Goal: Information Seeking & Learning: Learn about a topic

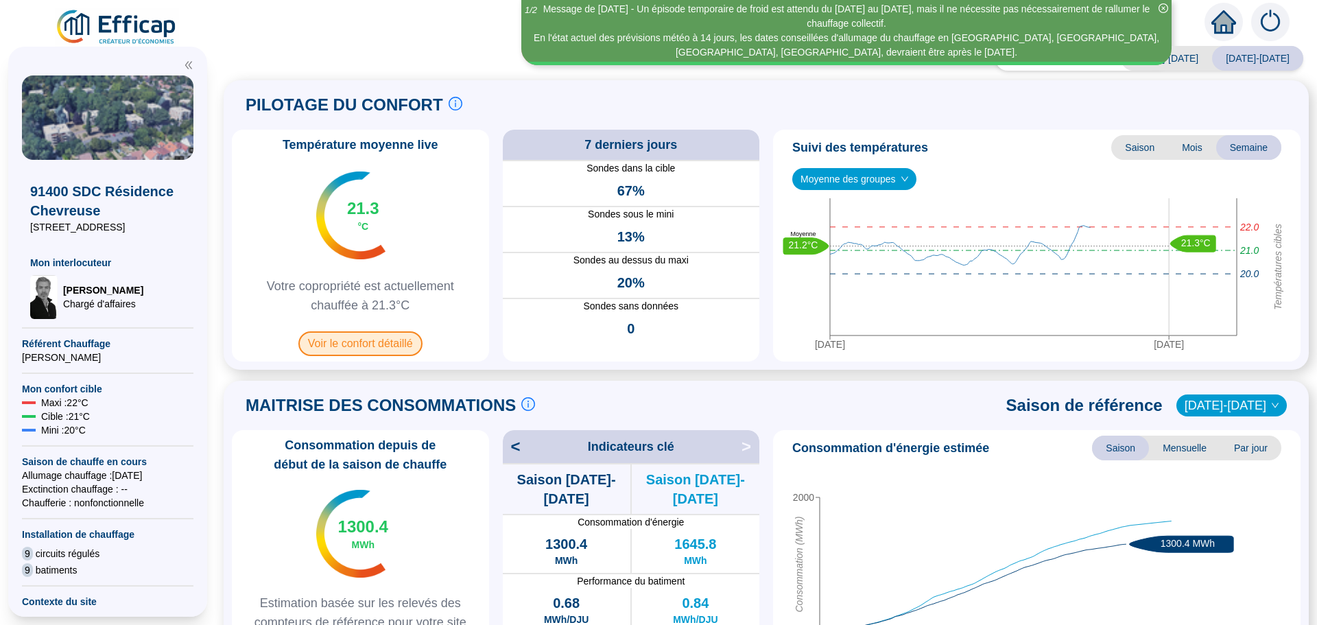
click at [344, 341] on span "Voir le confort détaillé" at bounding box center [360, 343] width 124 height 25
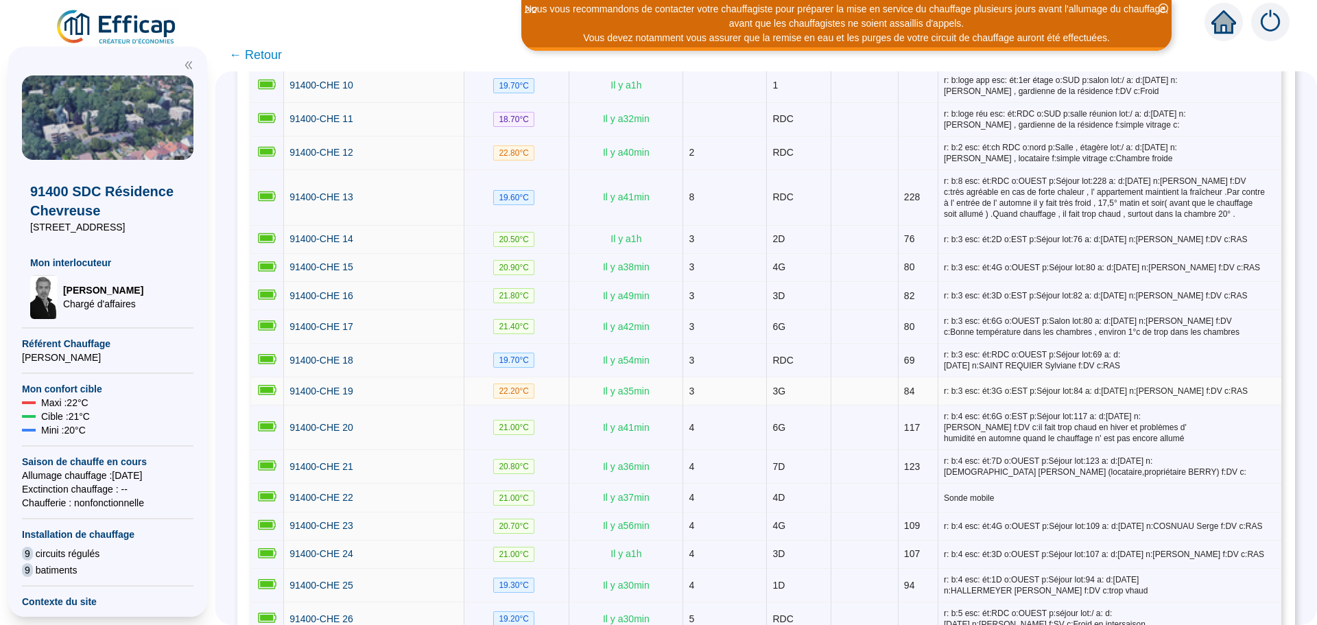
scroll to position [617, 0]
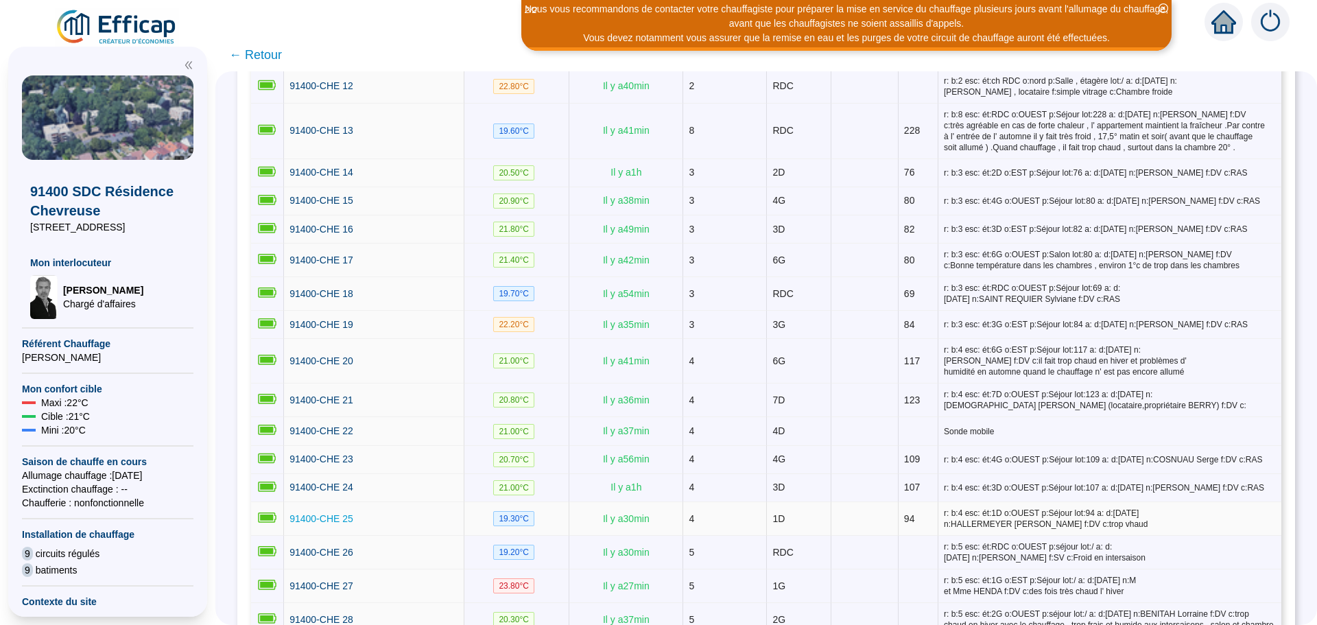
click at [321, 515] on span "91400-CHE 25" at bounding box center [321, 518] width 64 height 11
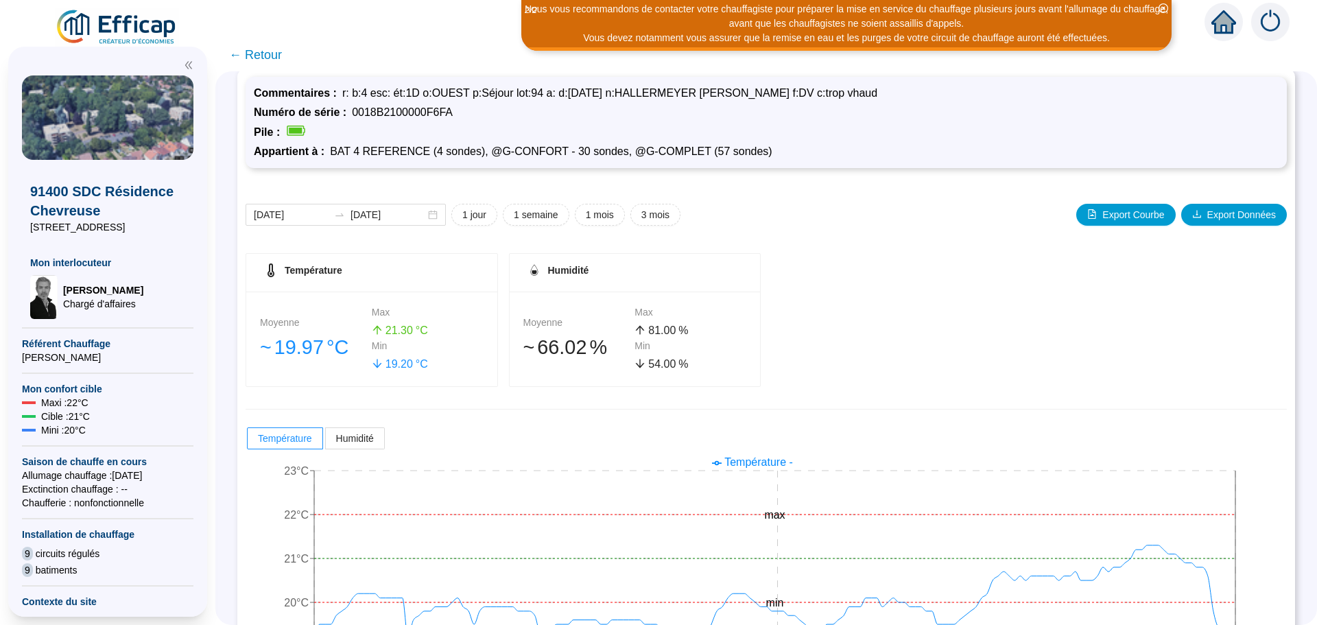
scroll to position [108, 0]
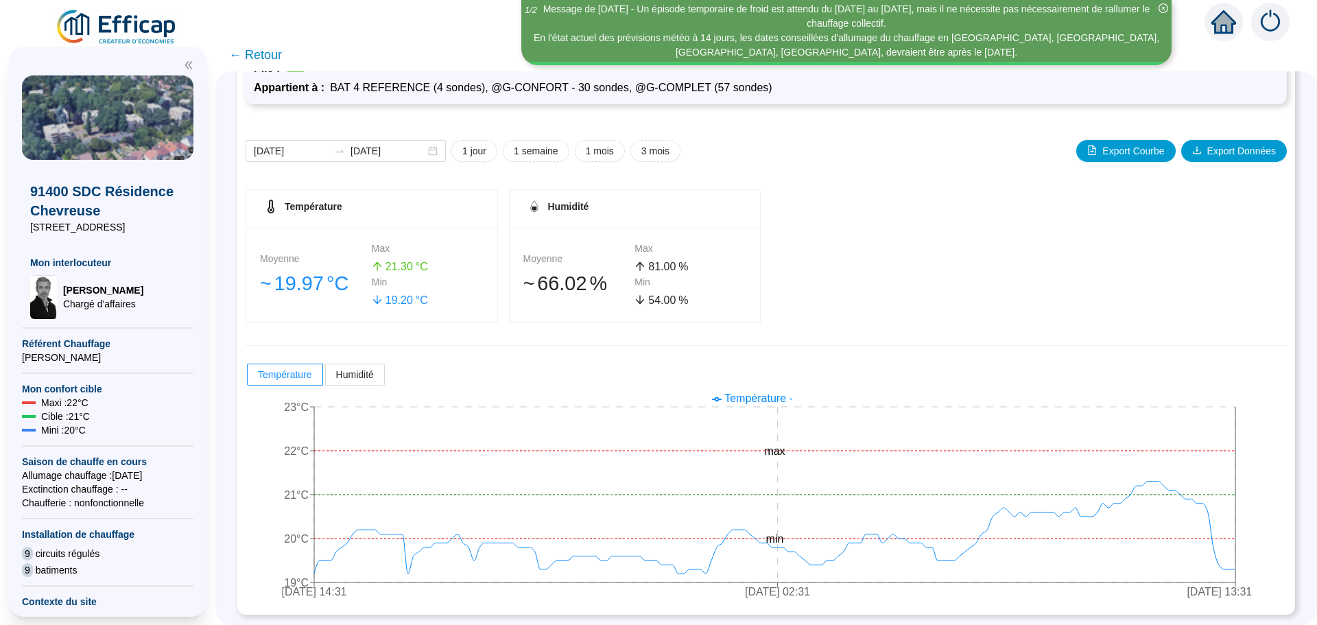
click at [215, 560] on div "91400 SDC Résidence Chevreuse [STREET_ADDRESS] Mon interlocuteur [PERSON_NAME] …" at bounding box center [107, 331] width 215 height 586
click at [261, 55] on span "← Retour" at bounding box center [255, 54] width 53 height 19
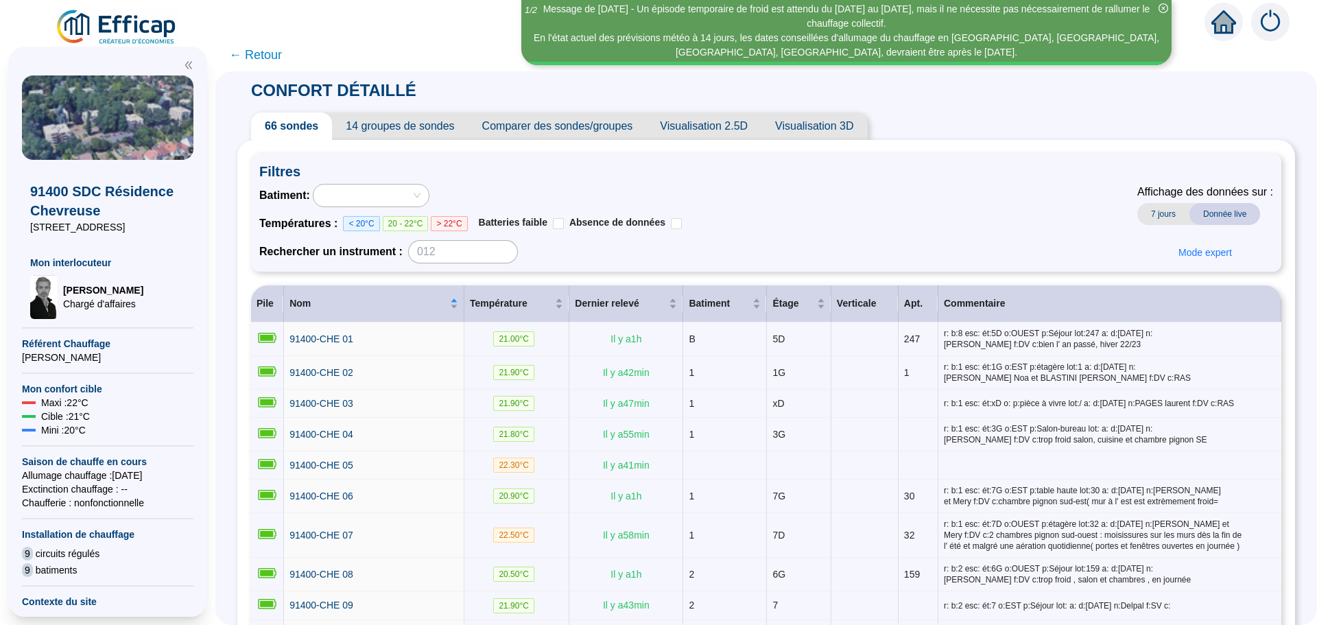
click at [263, 54] on span "← Retour" at bounding box center [255, 54] width 53 height 19
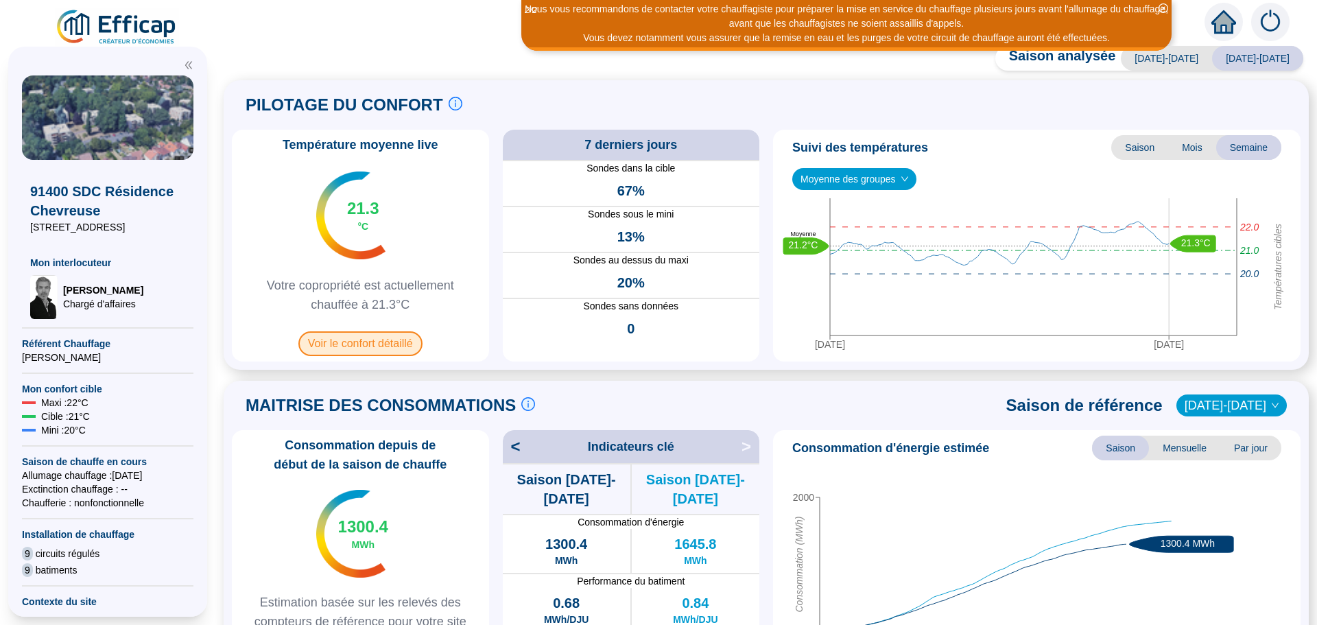
click at [374, 348] on span "Voir le confort détaillé" at bounding box center [360, 343] width 124 height 25
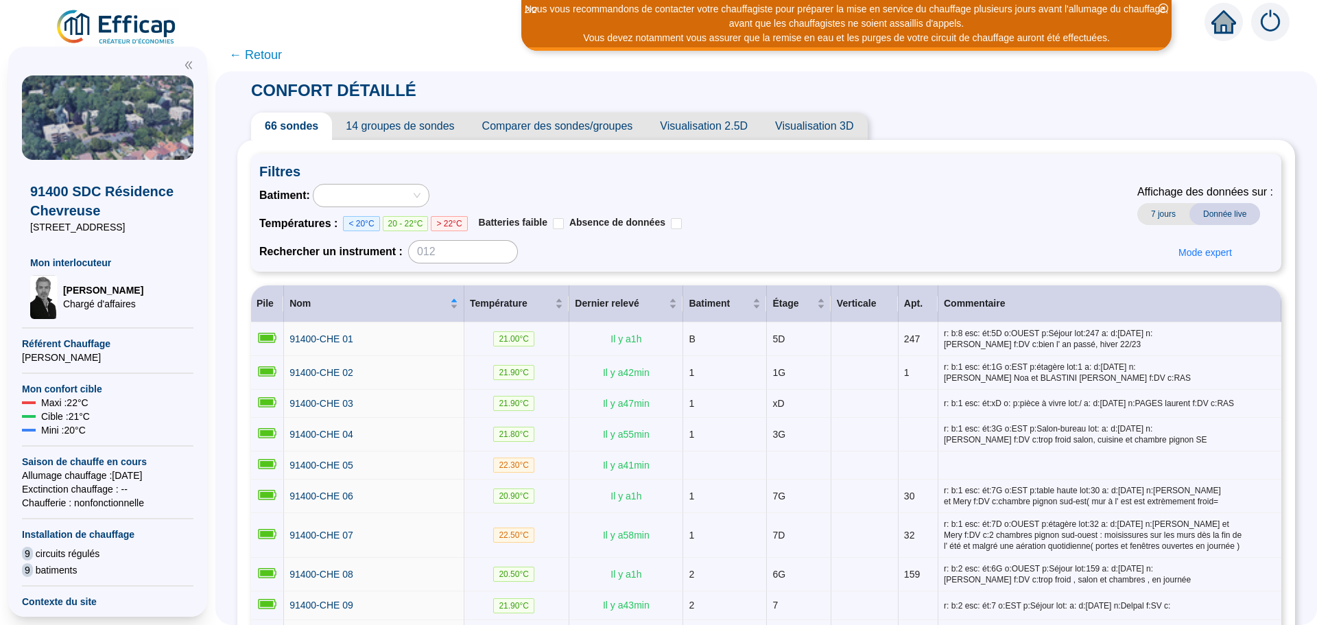
click at [587, 125] on span "Comparer des sondes/groupes" at bounding box center [557, 125] width 178 height 27
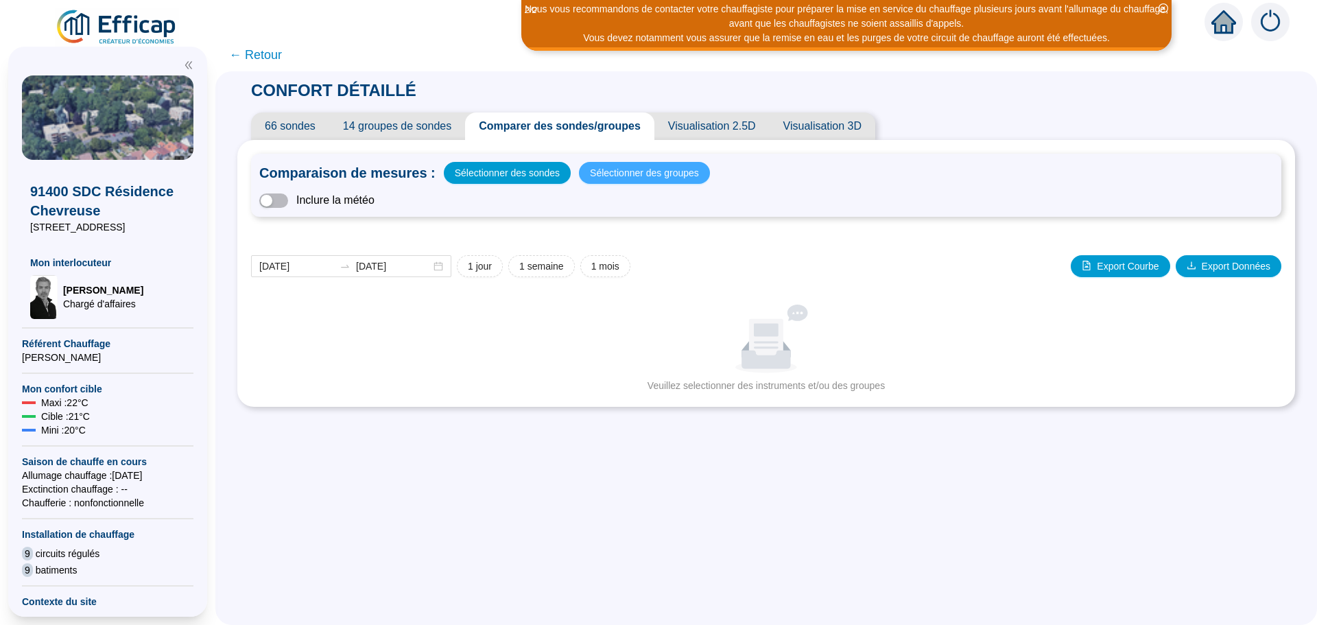
click at [618, 176] on span "Sélectionner des groupes" at bounding box center [644, 172] width 109 height 19
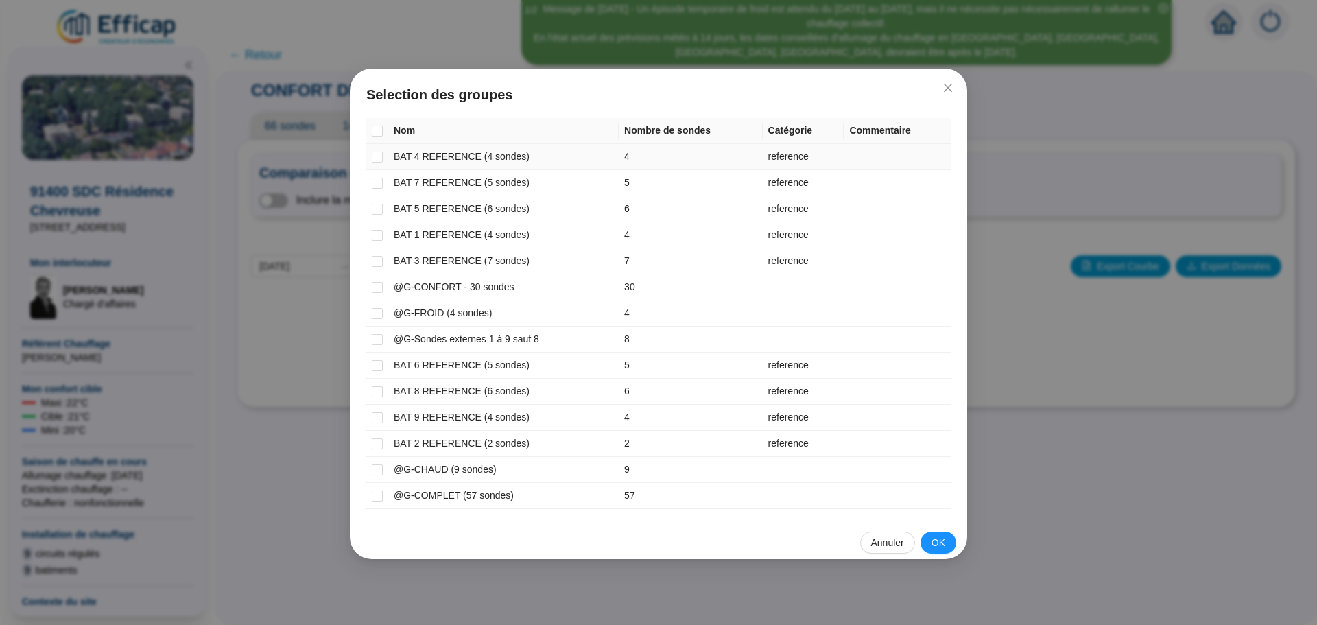
click at [377, 160] on input "checkbox" at bounding box center [377, 157] width 11 height 11
checkbox input "true"
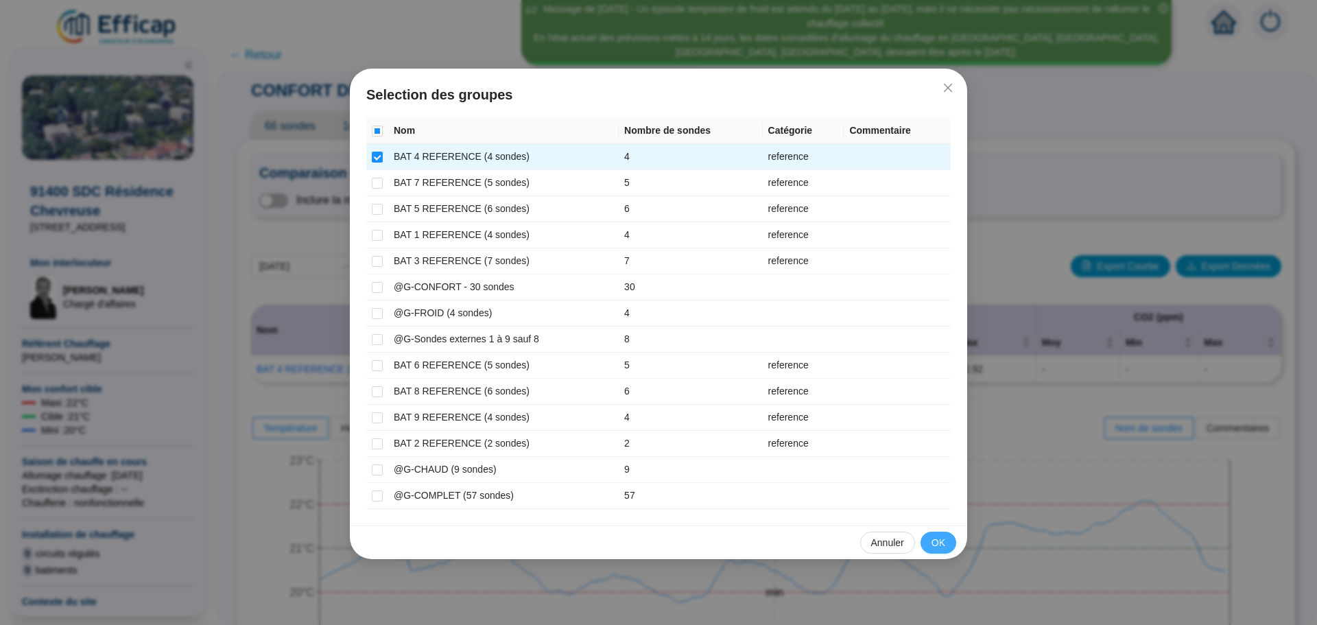
click at [939, 539] on span "OK" at bounding box center [938, 543] width 14 height 14
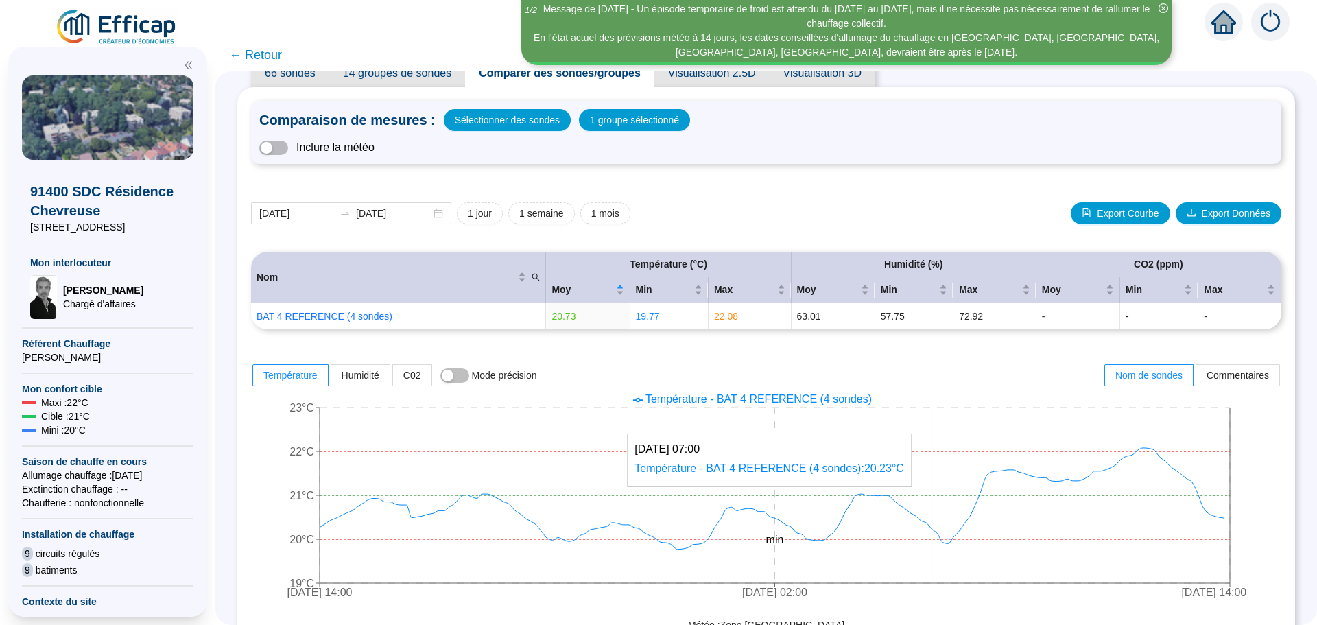
scroll to position [69, 0]
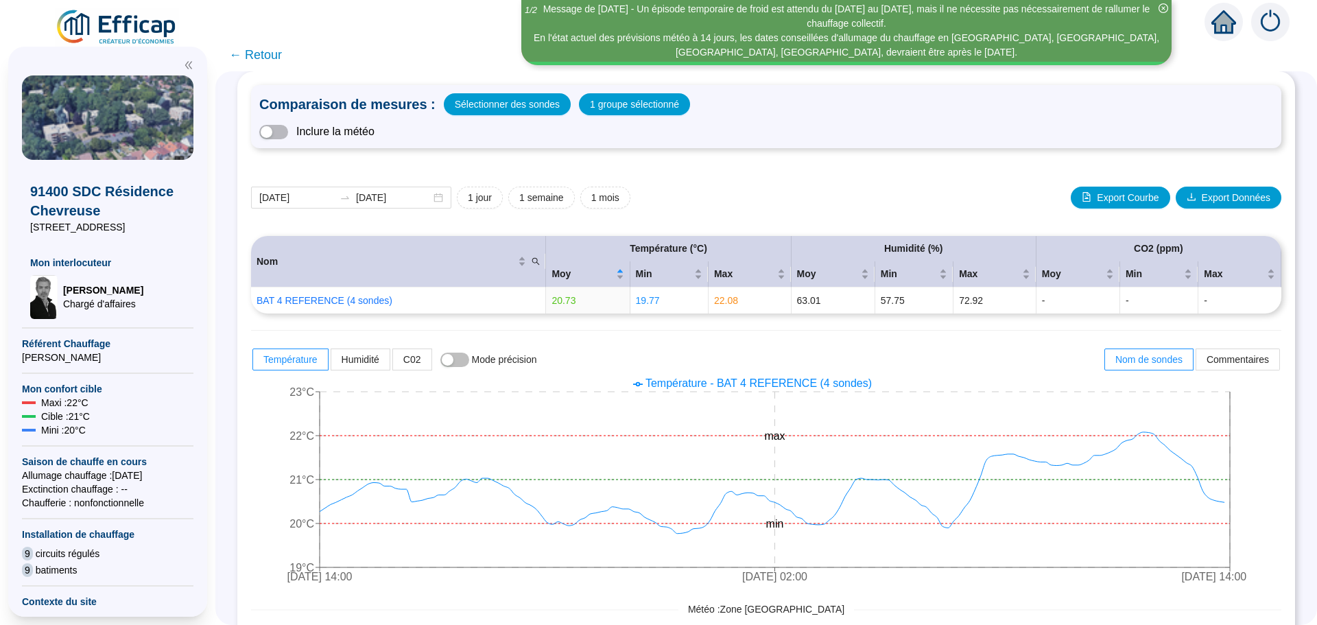
click at [278, 61] on span "← Retour" at bounding box center [255, 54] width 53 height 19
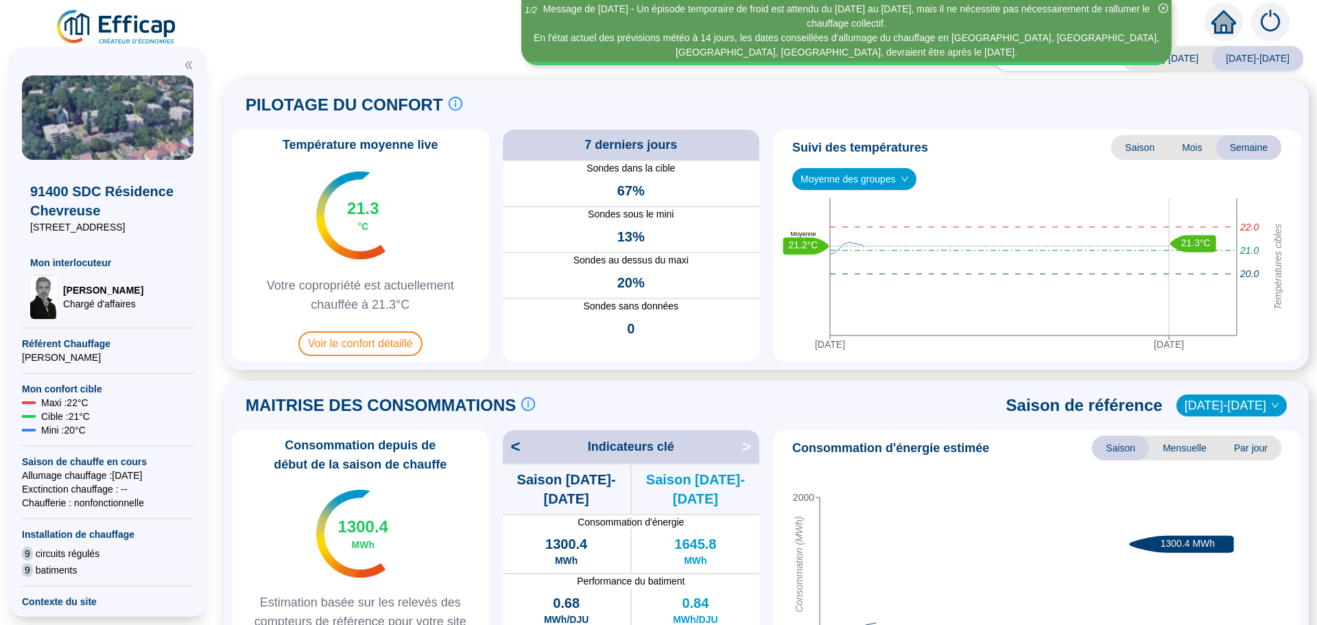
click at [274, 56] on div "Saison analysée [DATE]-[DATE] [DATE]-[DATE] PILOTAGE DU CONFORT Le pilotage du …" at bounding box center [765, 339] width 1101 height 572
click at [384, 343] on span "Voir le confort détaillé" at bounding box center [360, 343] width 124 height 25
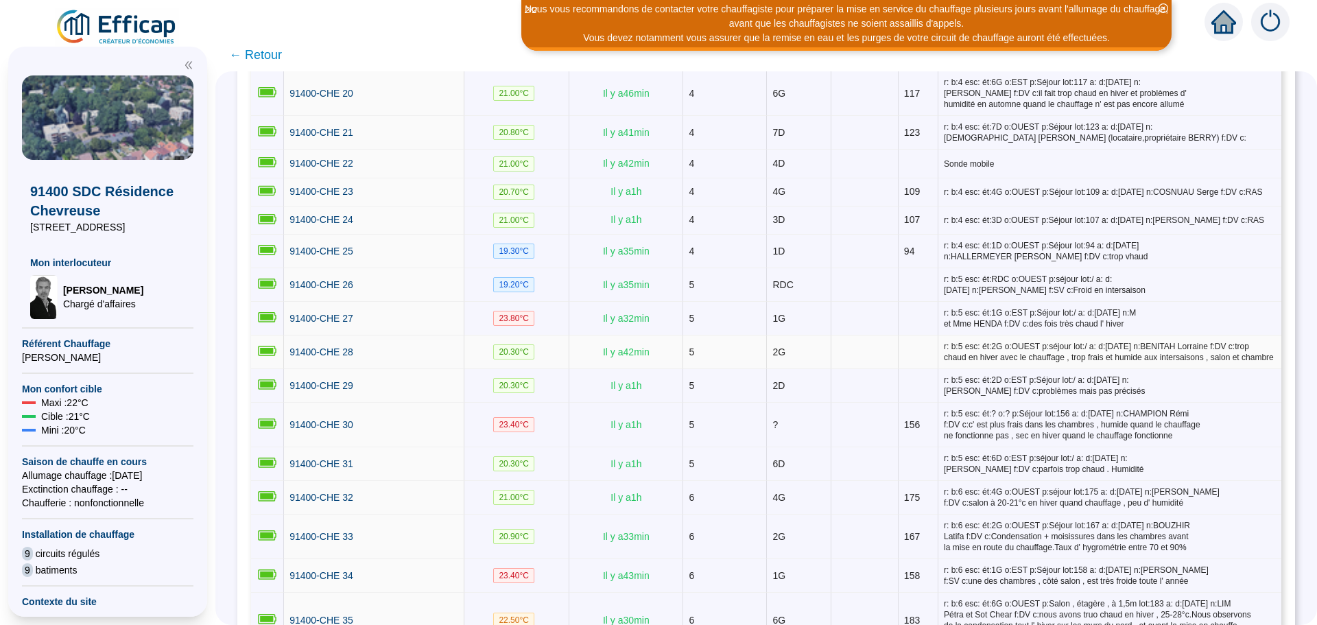
scroll to position [891, 0]
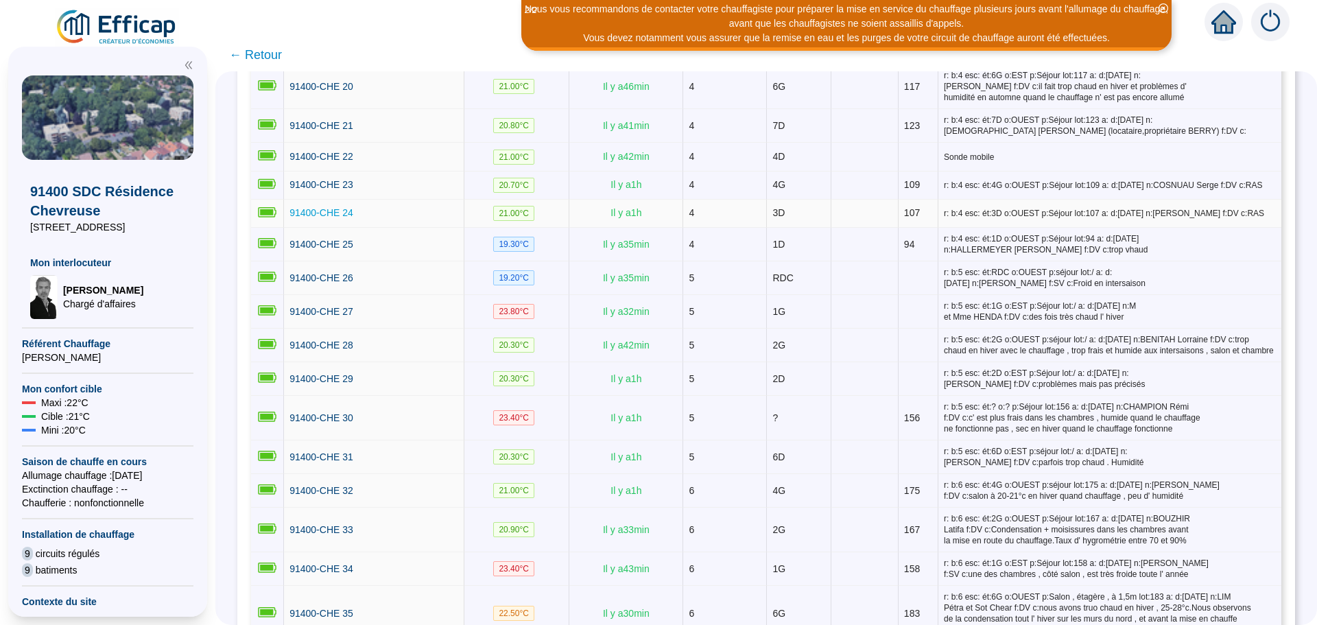
click at [325, 207] on span "91400-CHE 24" at bounding box center [321, 212] width 64 height 11
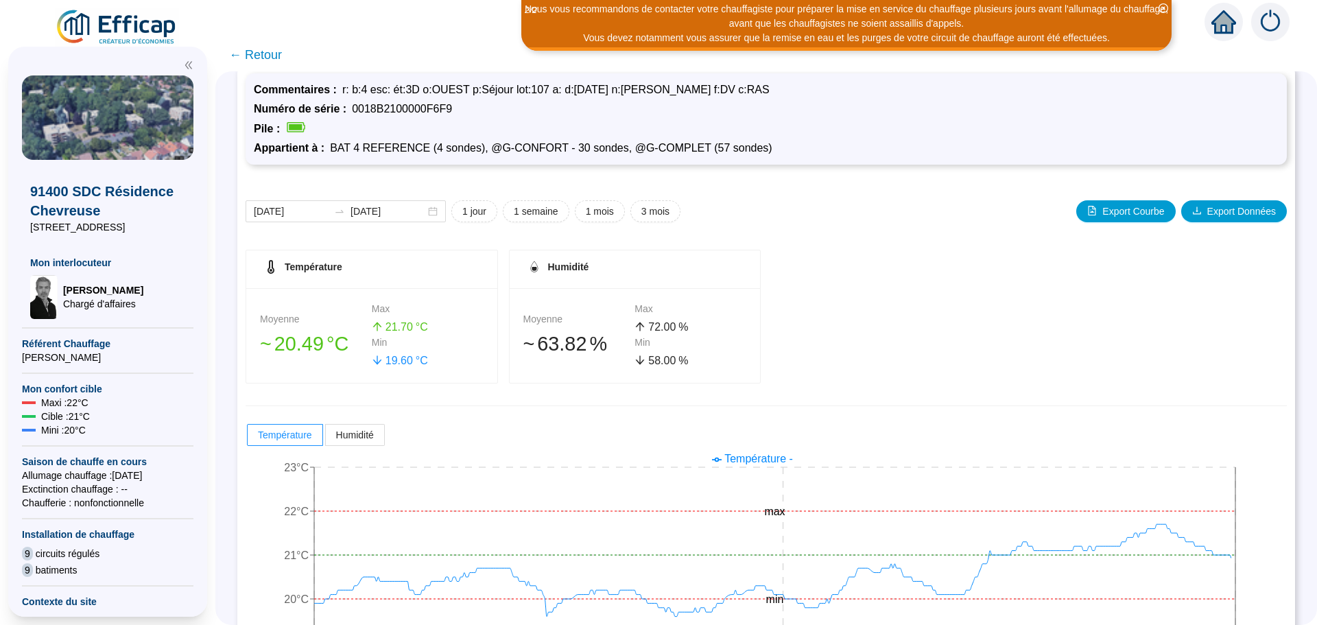
scroll to position [108, 0]
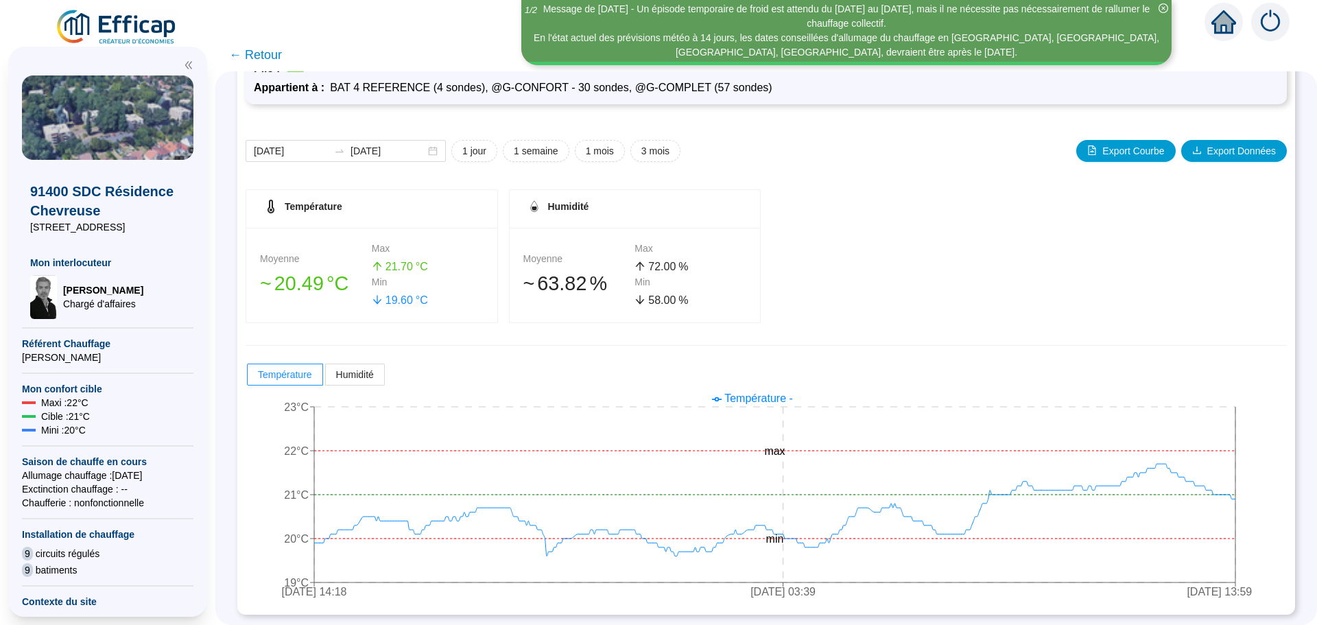
click at [266, 61] on span "← Retour" at bounding box center [255, 54] width 53 height 19
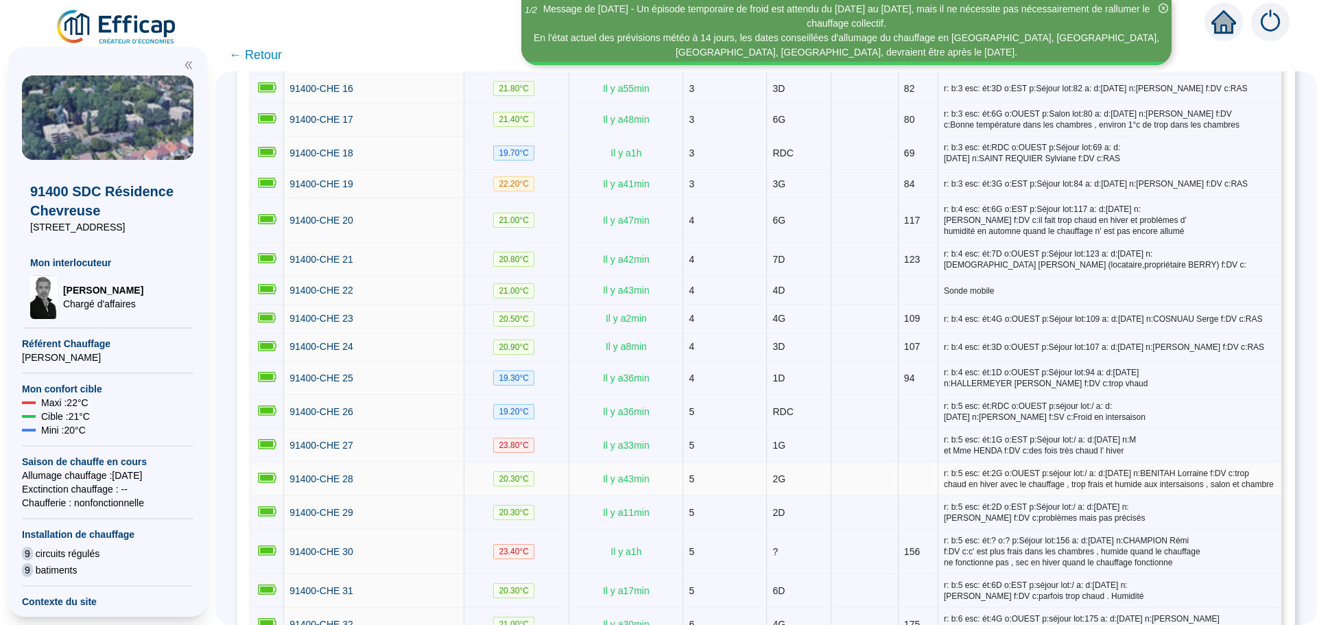
scroll to position [754, 0]
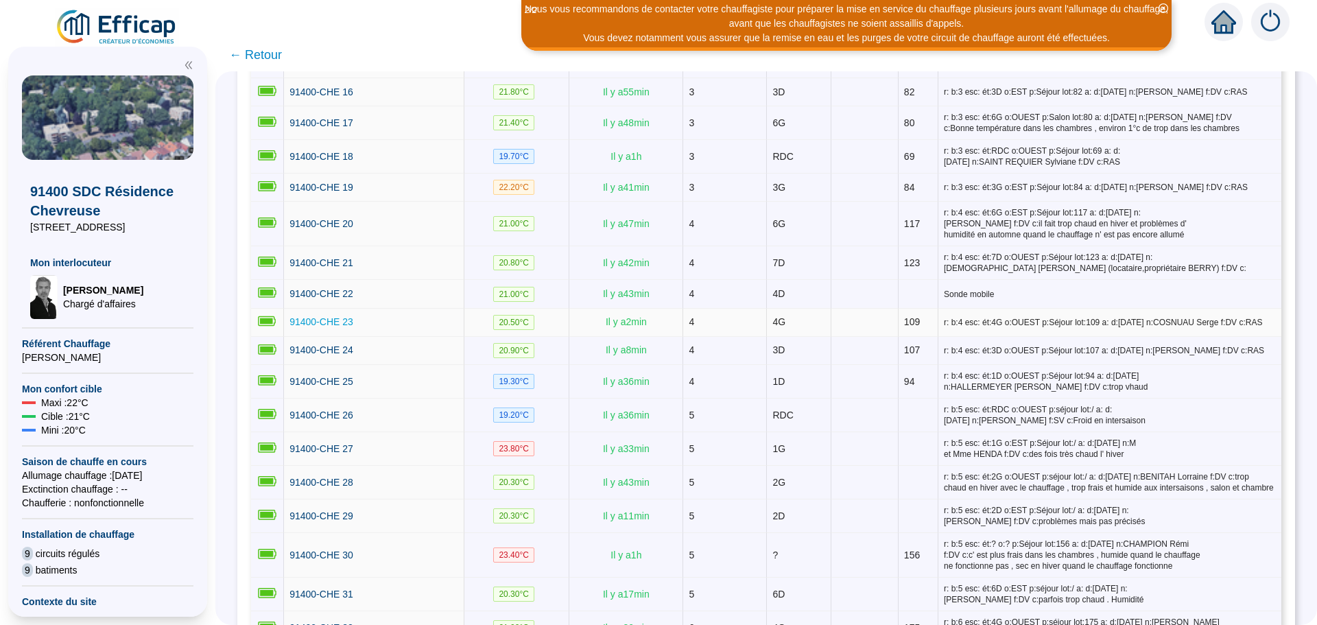
click at [321, 317] on span "91400-CHE 23" at bounding box center [321, 321] width 64 height 11
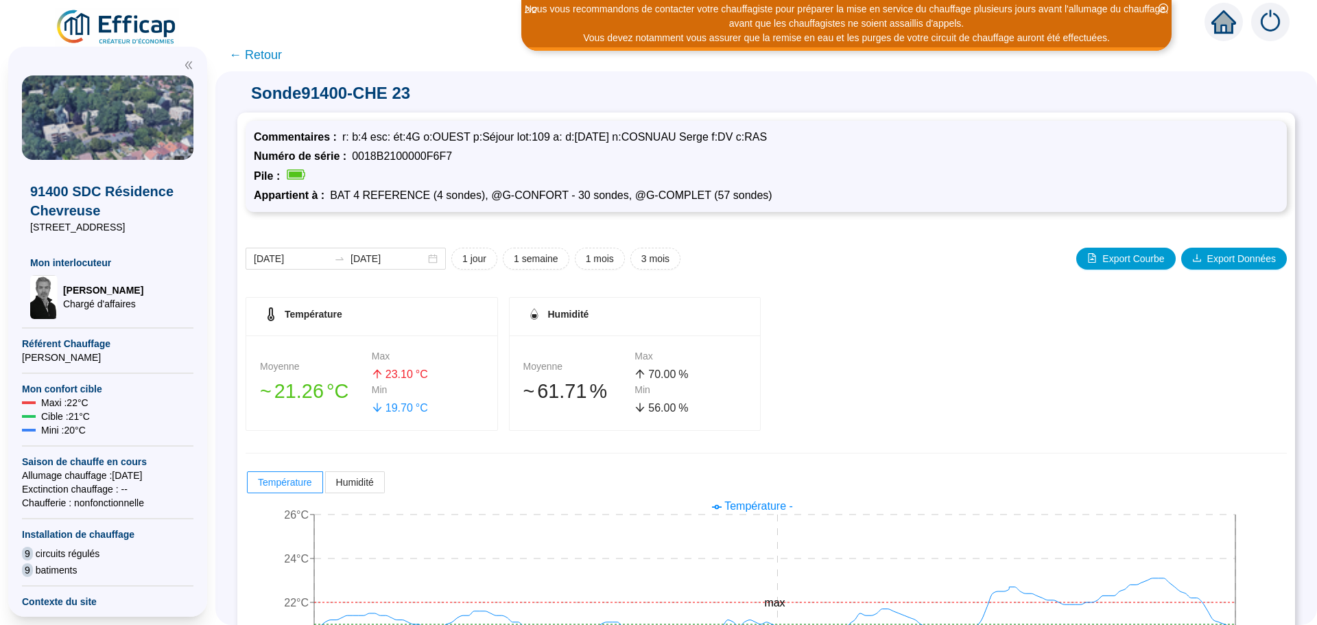
scroll to position [108, 0]
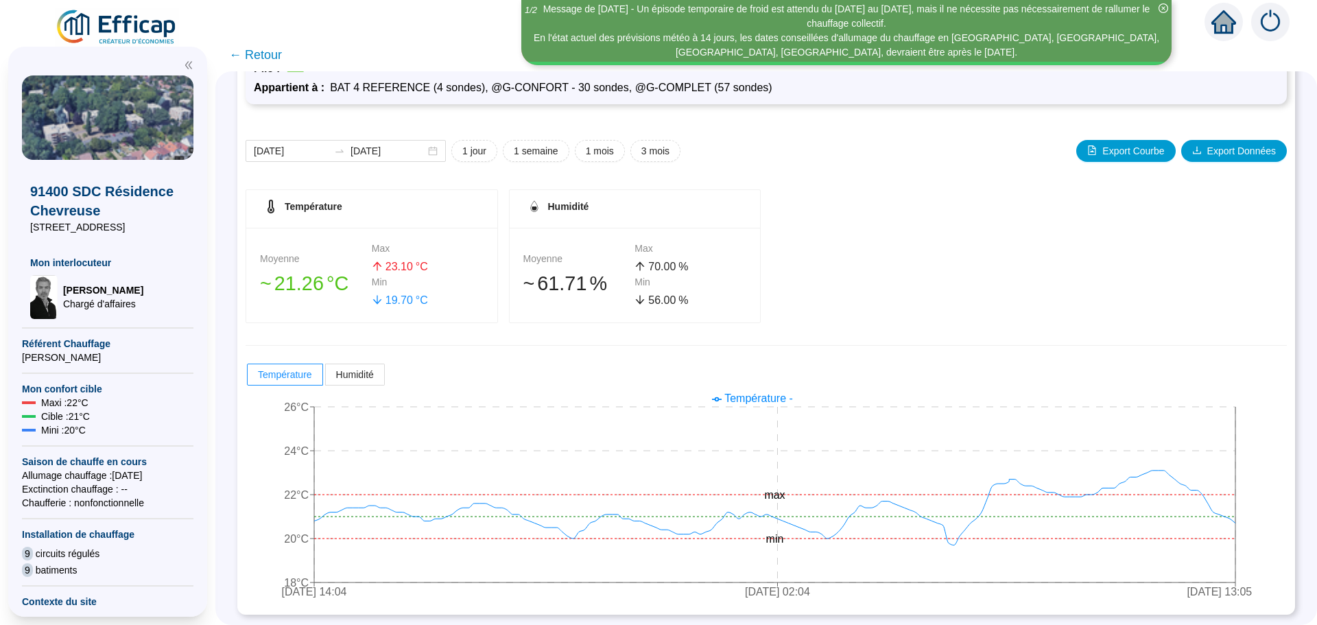
click at [282, 62] on span "← Retour" at bounding box center [255, 54] width 53 height 19
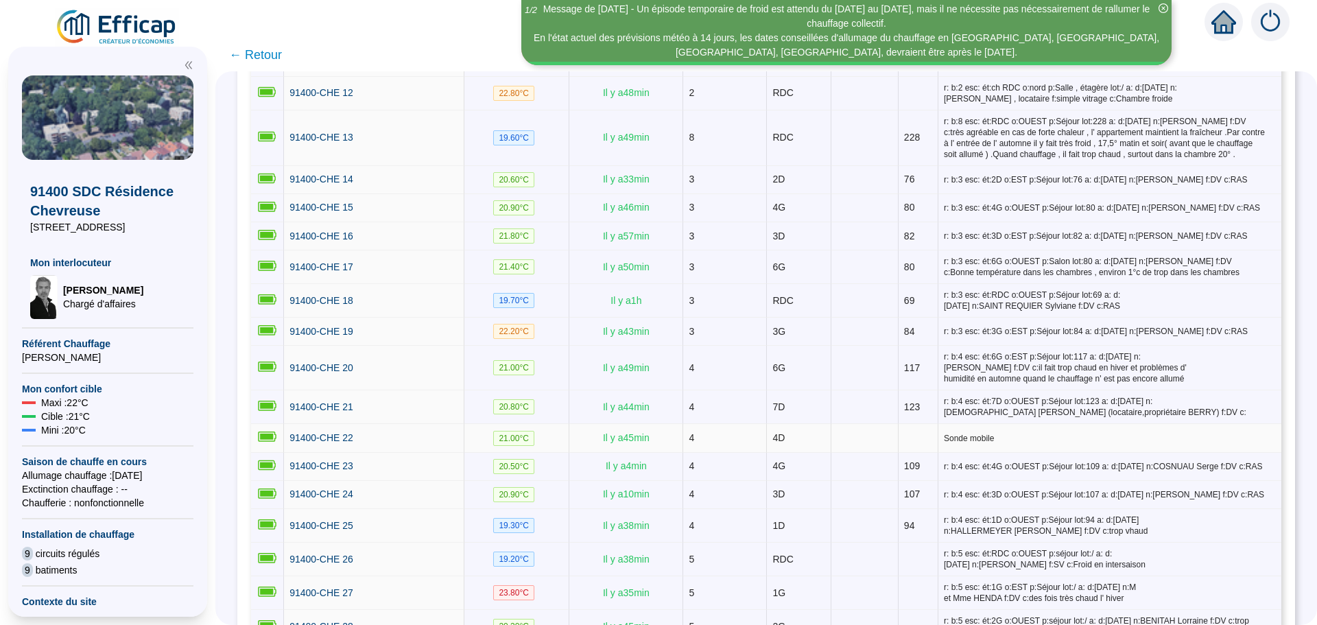
scroll to position [617, 0]
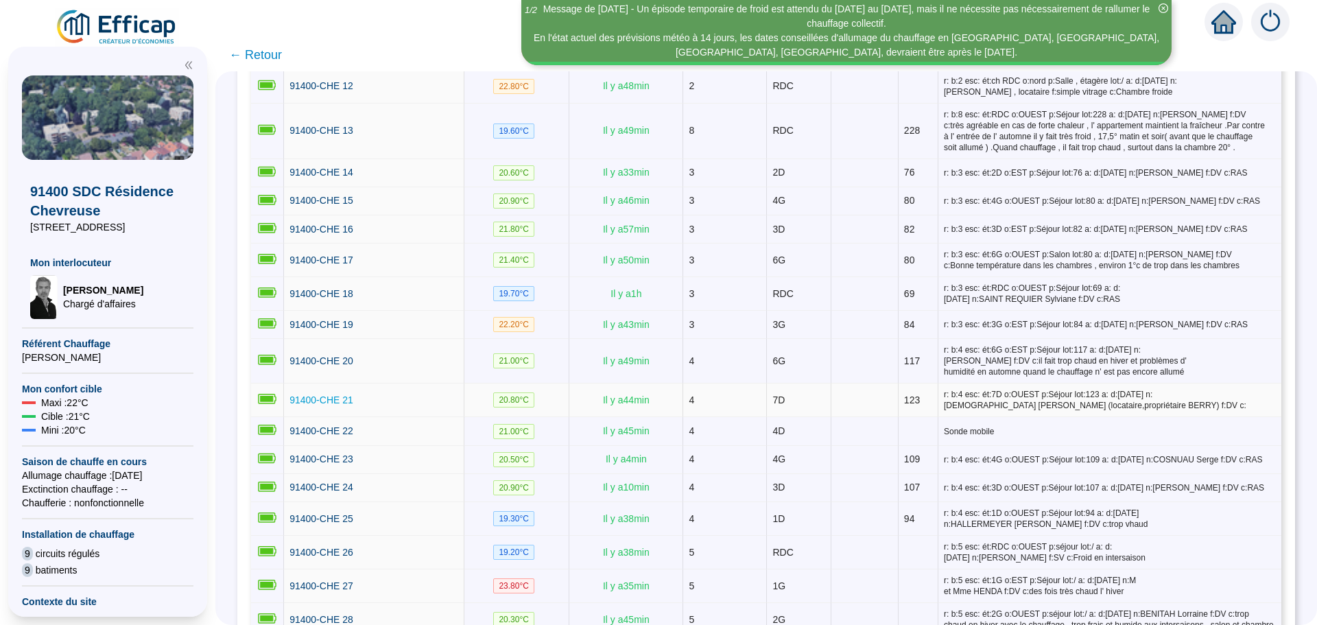
click at [339, 394] on span "91400-CHE 21" at bounding box center [321, 399] width 64 height 11
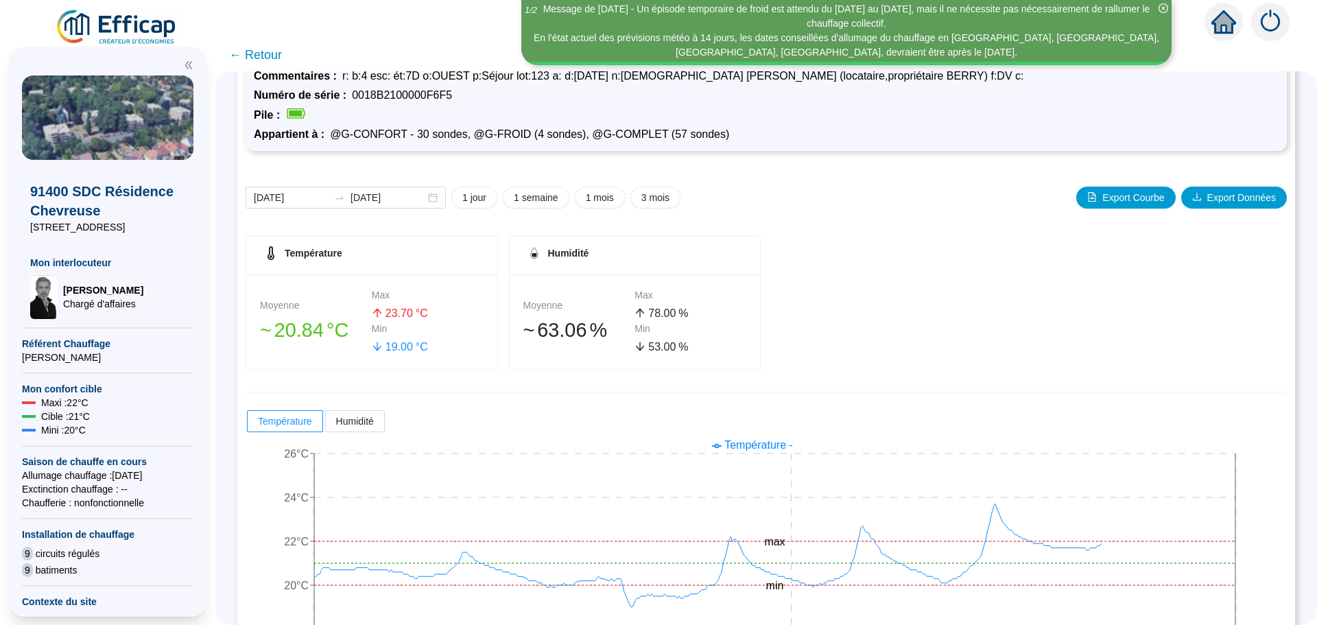
scroll to position [108, 0]
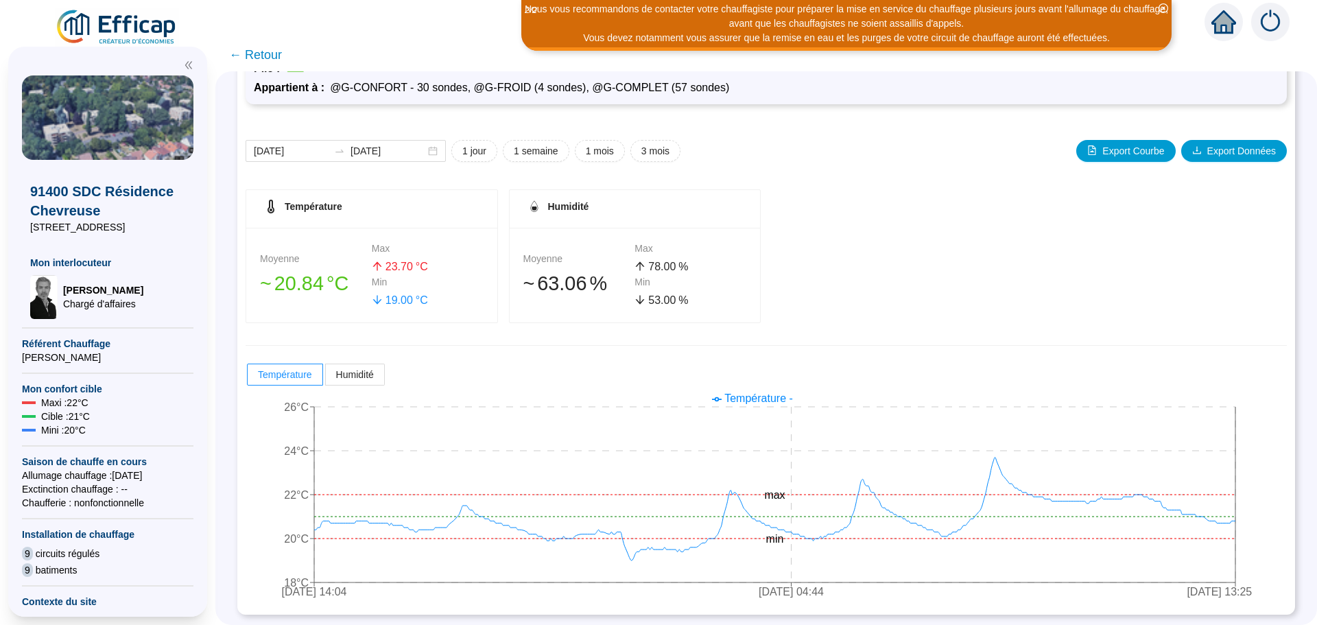
click at [265, 56] on span "← Retour" at bounding box center [255, 54] width 53 height 19
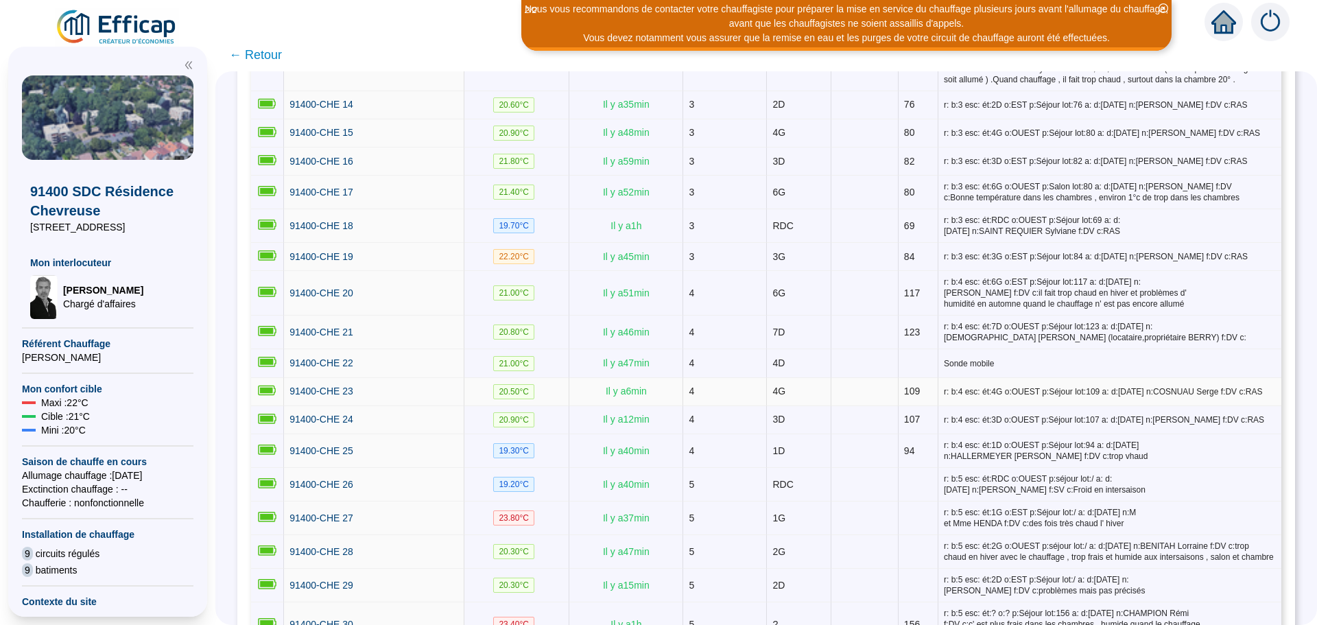
scroll to position [686, 0]
click at [337, 289] on span "91400-CHE 20" at bounding box center [321, 292] width 64 height 11
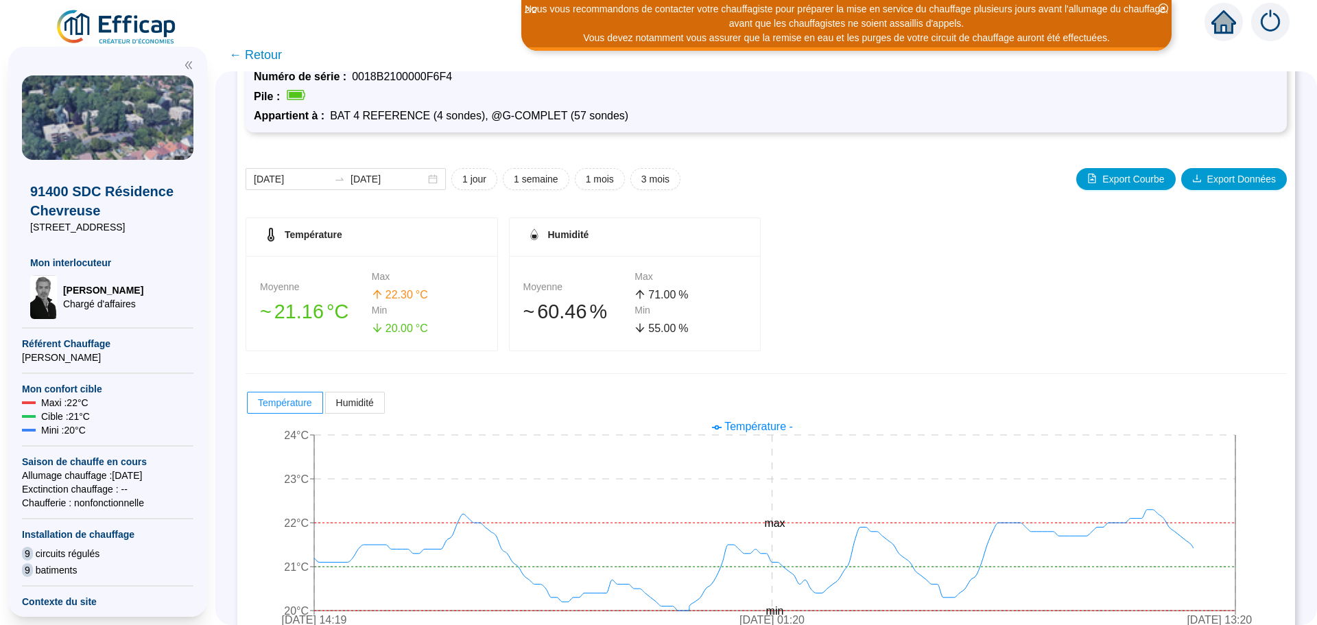
scroll to position [108, 0]
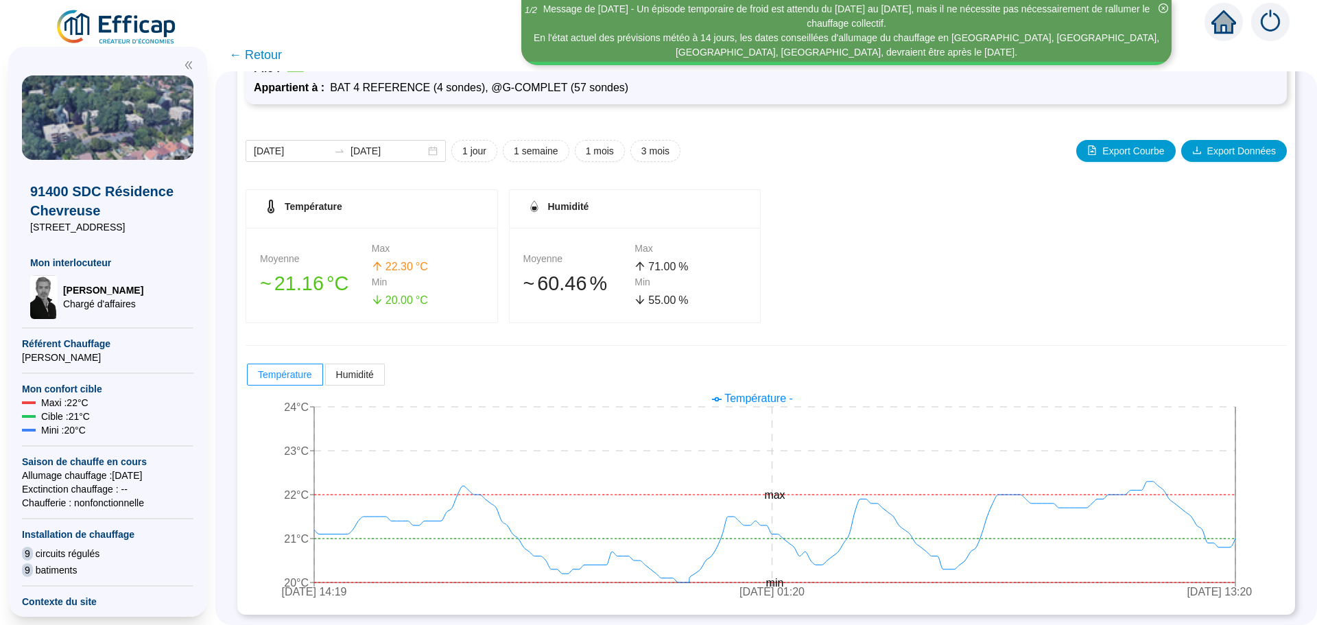
click at [259, 51] on span "← Retour" at bounding box center [255, 54] width 53 height 19
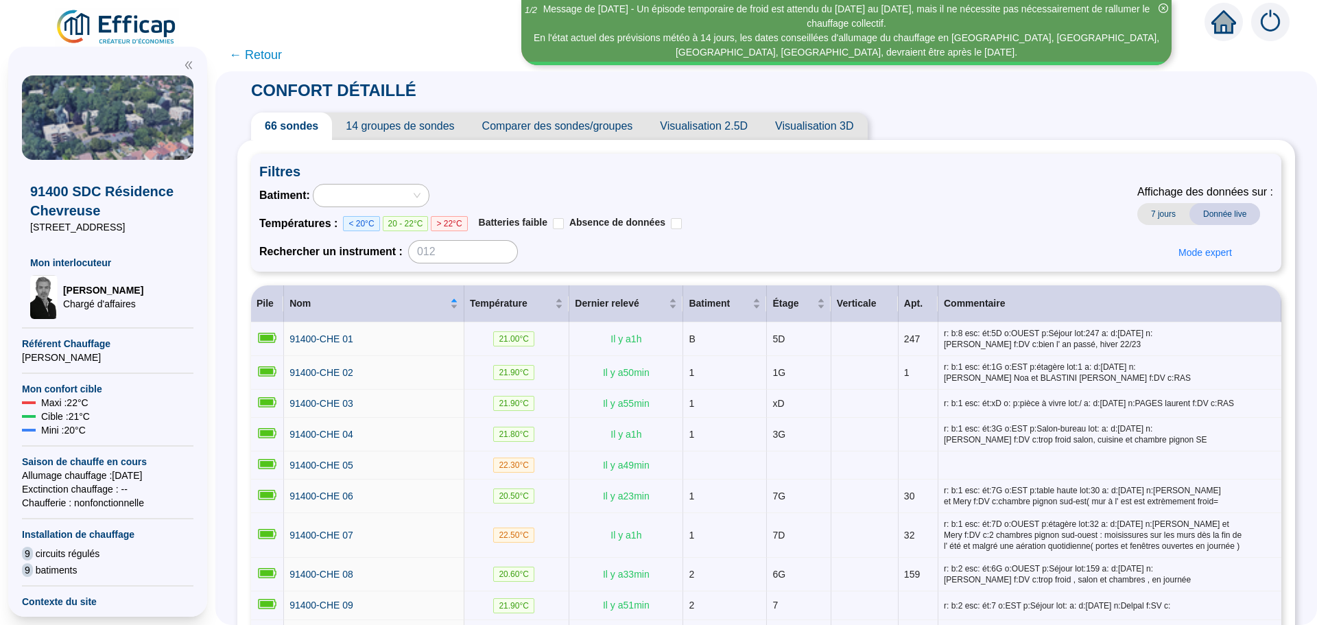
click at [267, 53] on span "← Retour" at bounding box center [255, 54] width 53 height 19
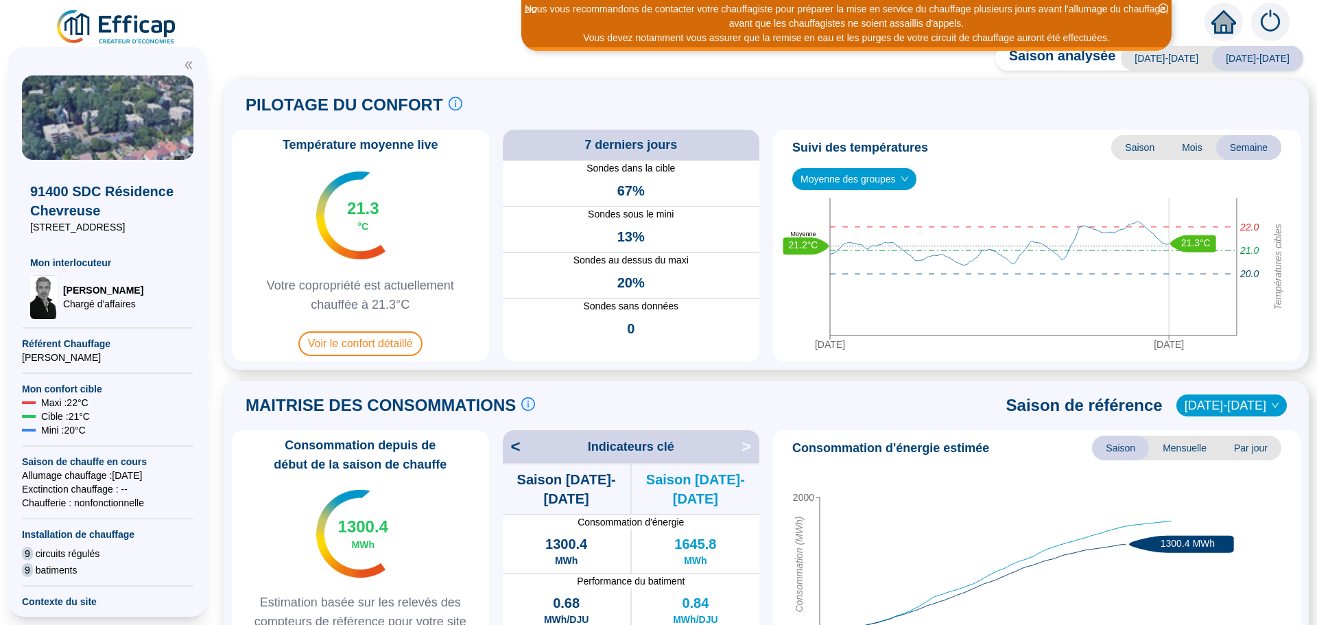
click at [904, 181] on icon "down" at bounding box center [904, 179] width 8 height 8
click at [904, 180] on icon "down" at bounding box center [904, 179] width 8 height 8
click at [878, 183] on span "Moyenne des groupes" at bounding box center [854, 179] width 108 height 21
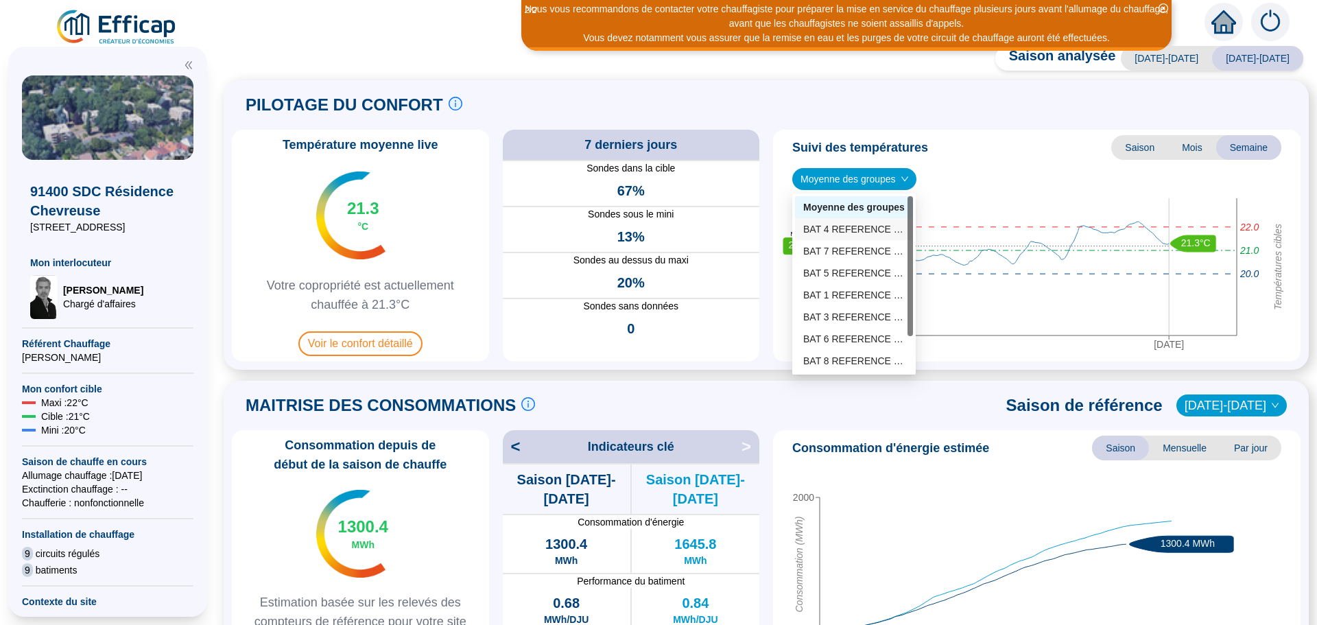
click at [838, 226] on div "BAT 4 REFERENCE (4 sondes)" at bounding box center [853, 229] width 101 height 14
